Goal: Browse casually: Explore the website without a specific task or goal

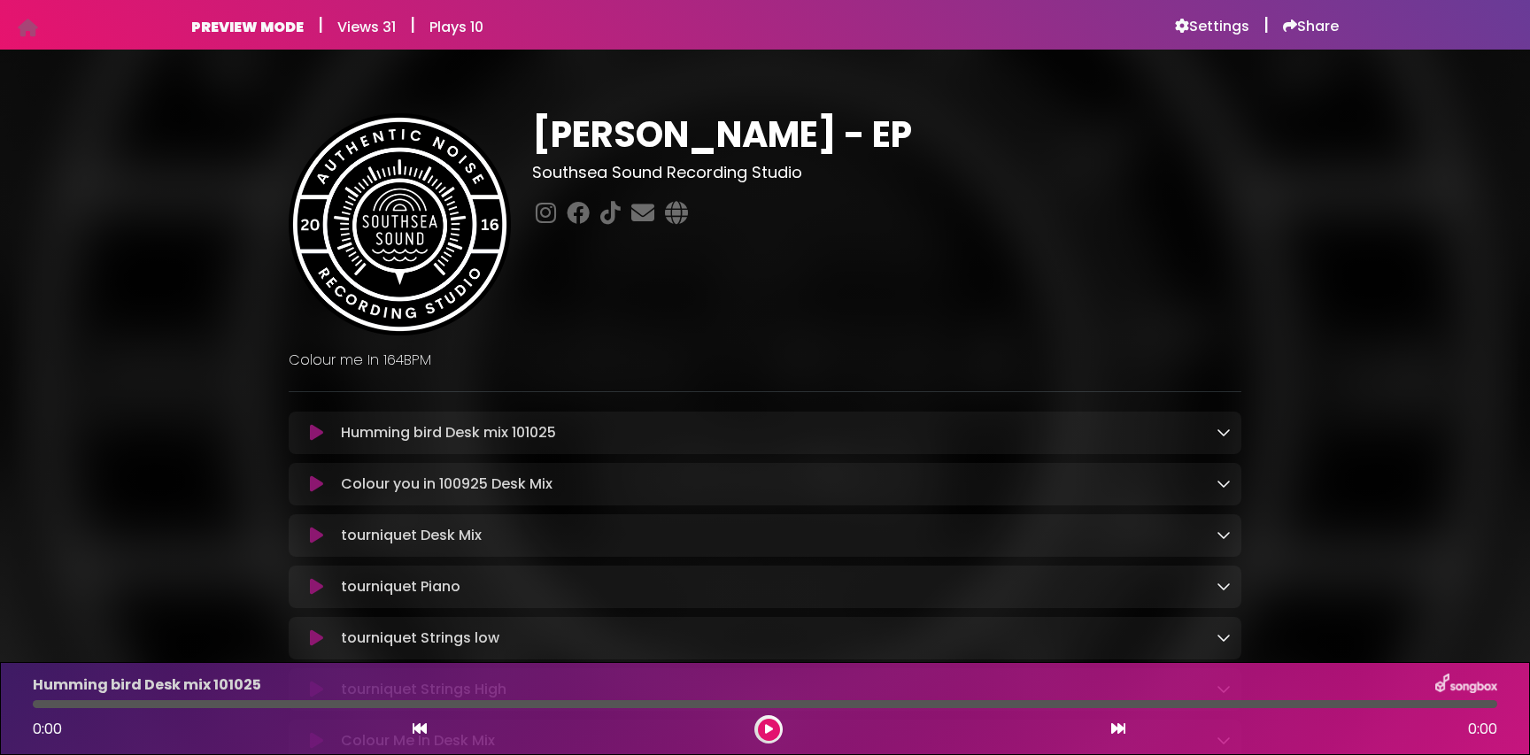
click at [1226, 431] on icon at bounding box center [1224, 432] width 14 height 14
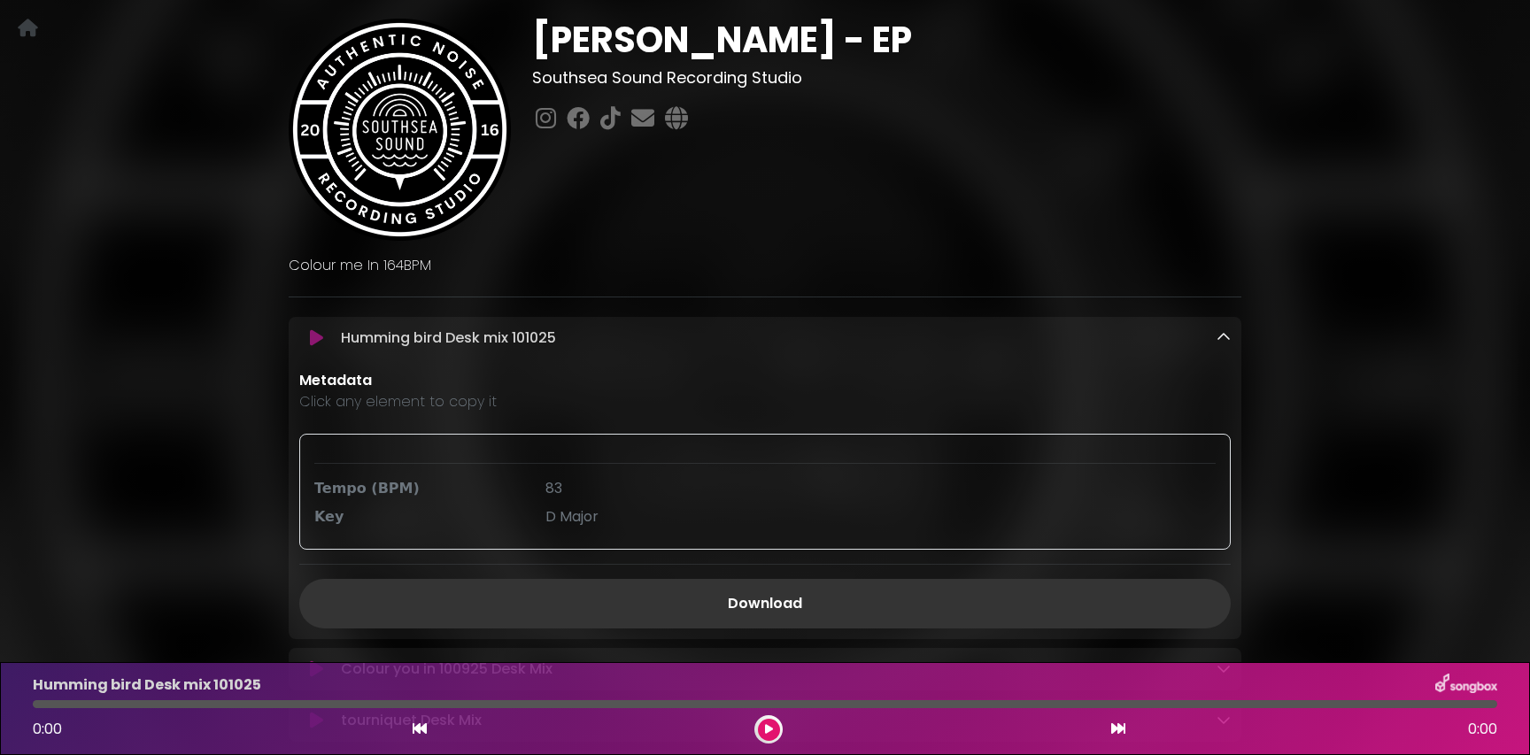
scroll to position [105, 0]
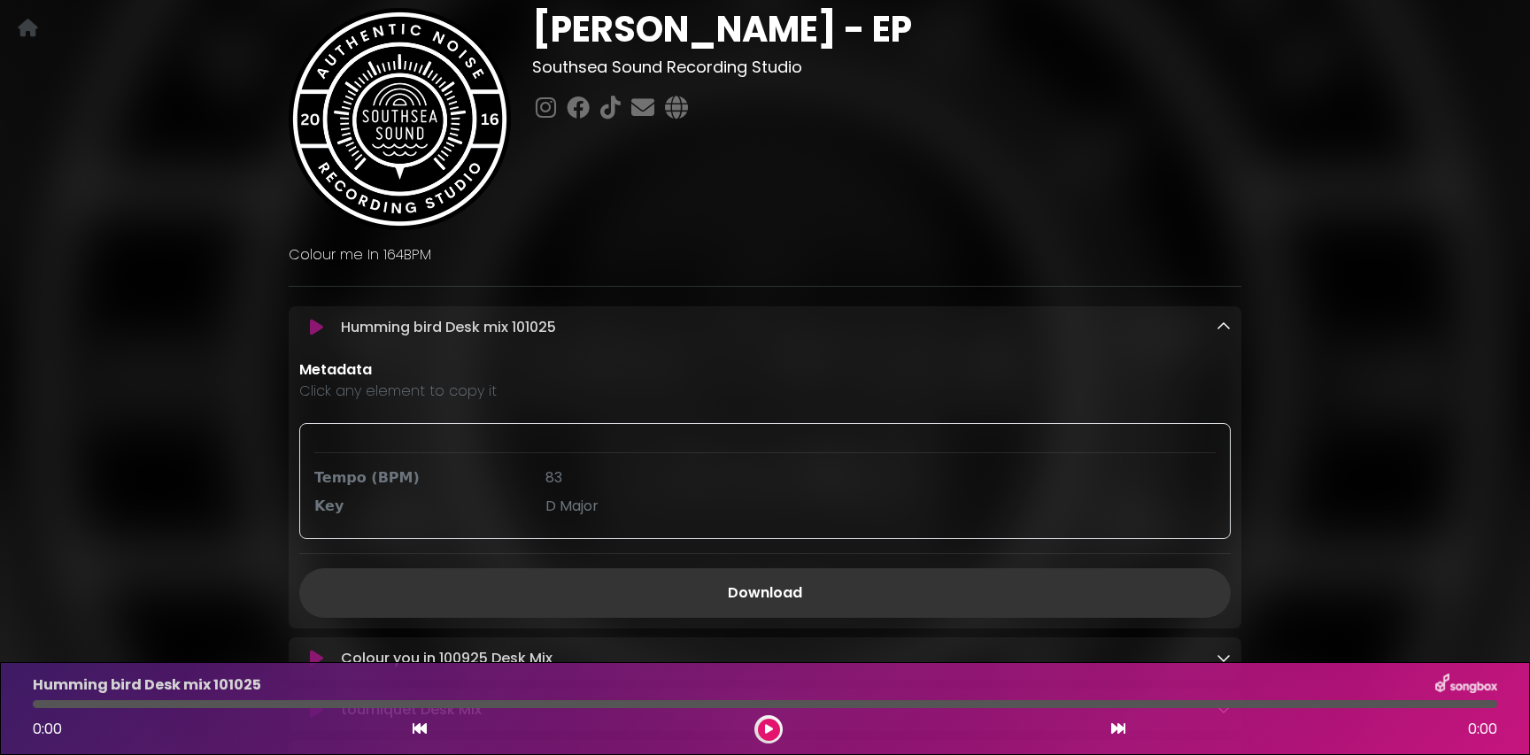
click at [1221, 330] on icon at bounding box center [1224, 327] width 14 height 14
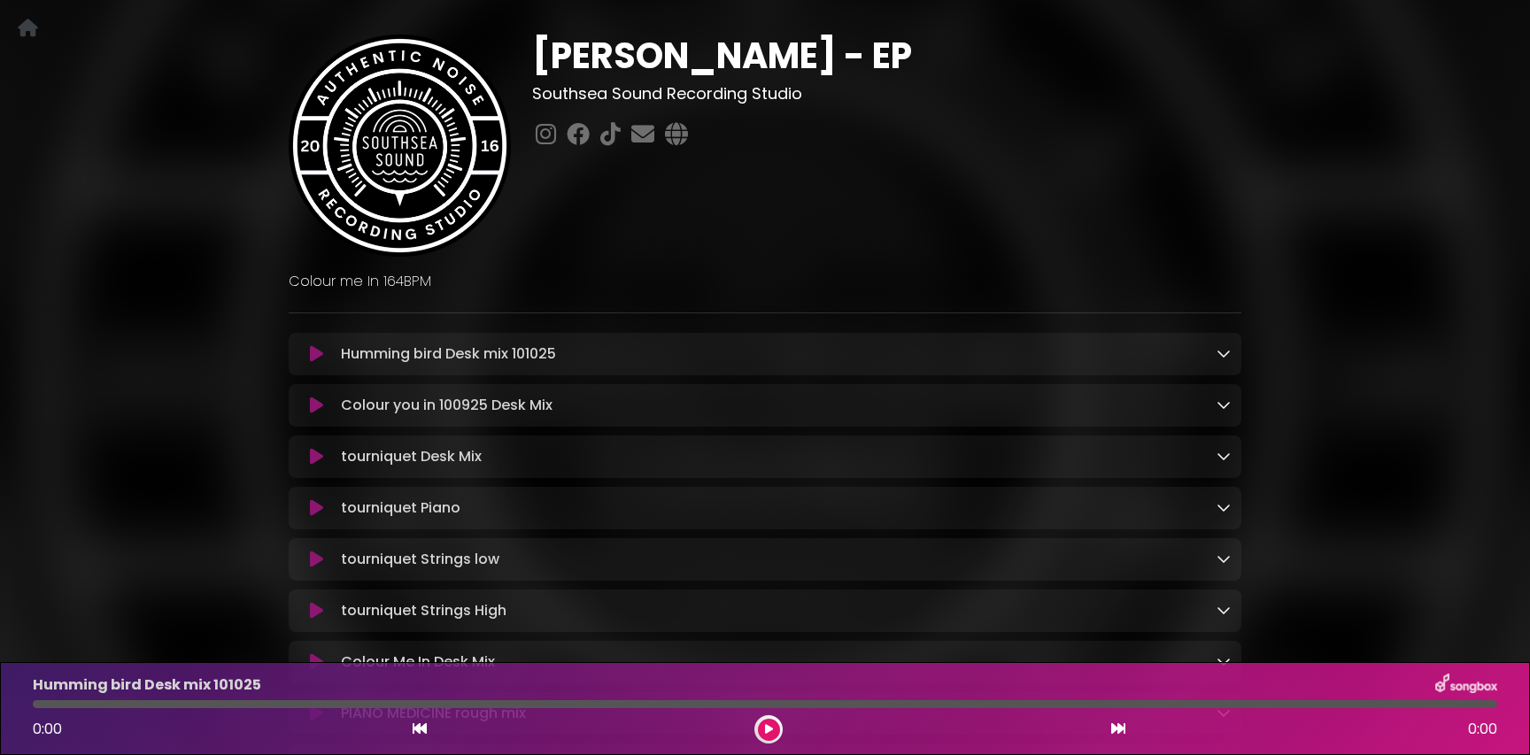
scroll to position [0, 0]
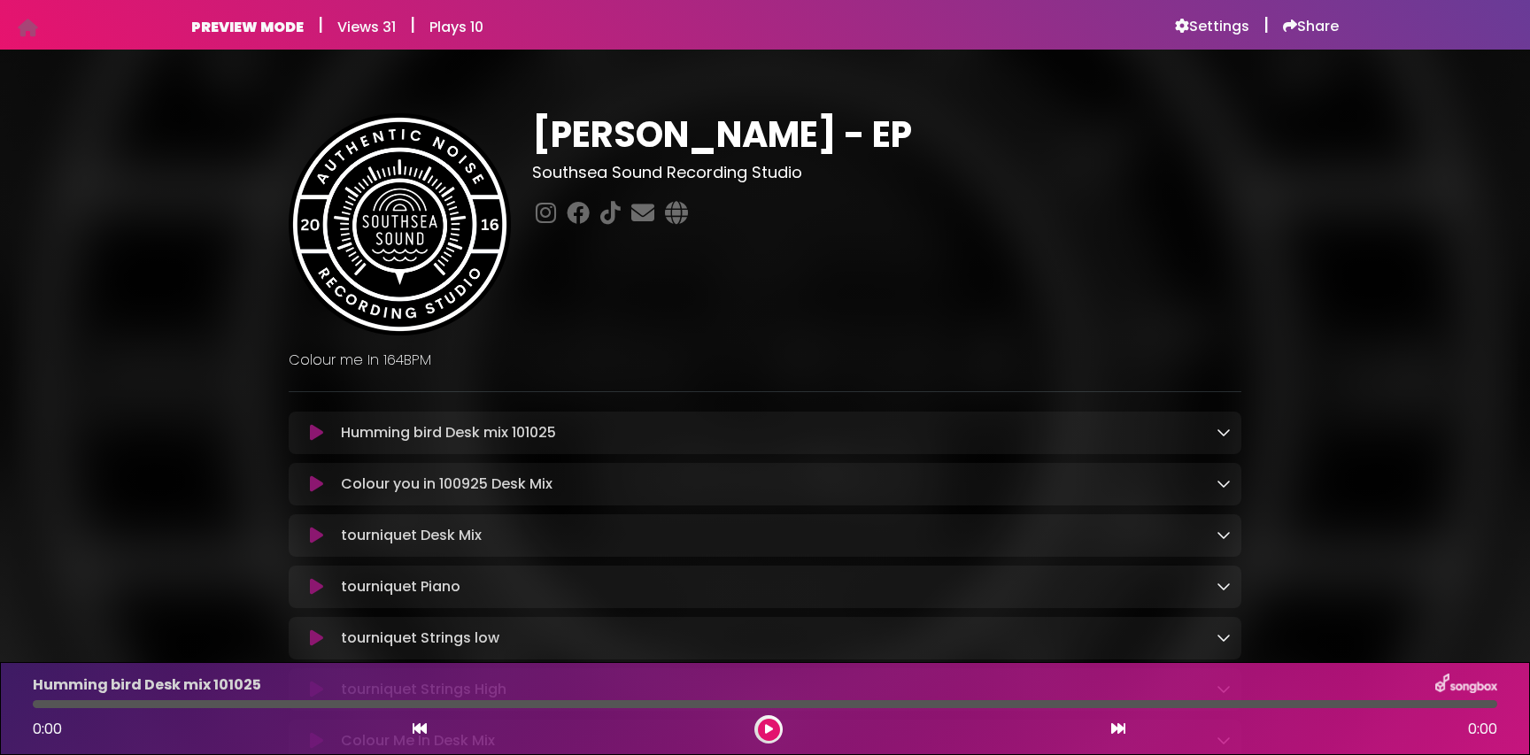
click at [1213, 429] on div "Humming bird Desk mix 101025 Loading Track..." at bounding box center [782, 432] width 897 height 21
click at [1218, 429] on icon at bounding box center [1224, 432] width 14 height 14
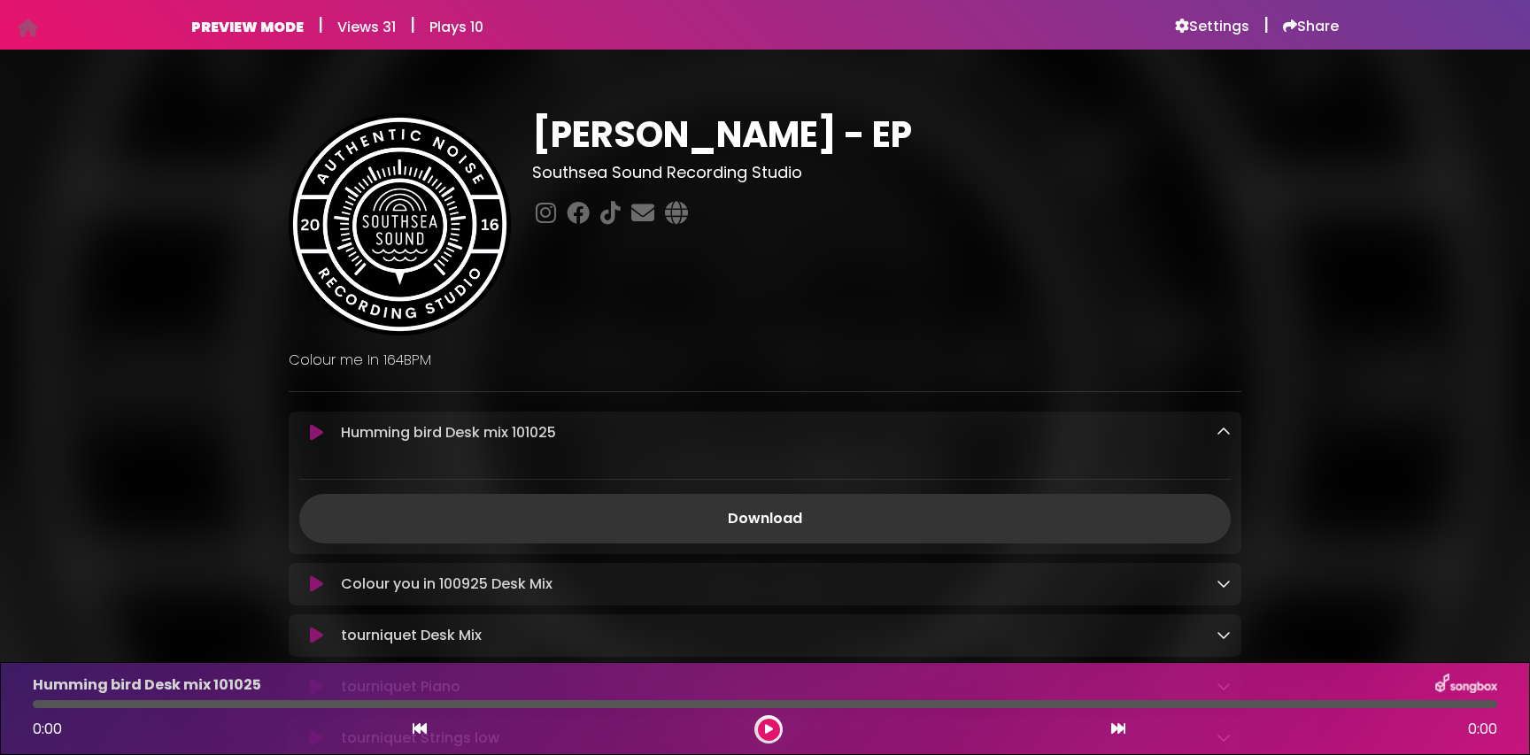
click at [1218, 429] on icon at bounding box center [1224, 432] width 14 height 14
